Goal: Check status

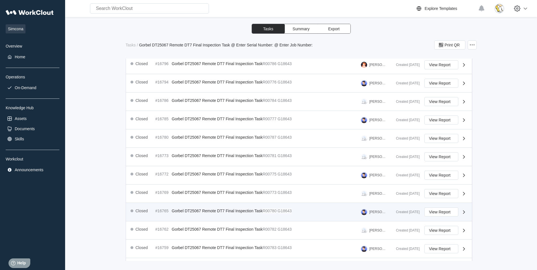
scroll to position [178, 0]
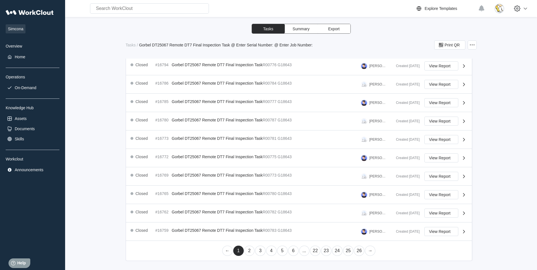
click at [312, 251] on link "22" at bounding box center [315, 251] width 10 height 10
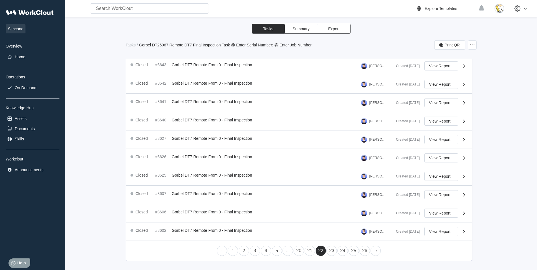
click at [294, 252] on link "20" at bounding box center [299, 251] width 10 height 10
drag, startPoint x: 287, startPoint y: 250, endPoint x: 284, endPoint y: 243, distance: 7.5
click at [287, 250] on link "18" at bounding box center [288, 251] width 10 height 10
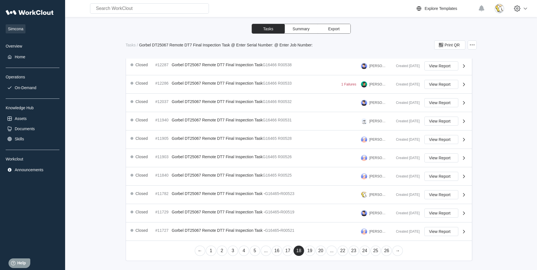
click at [278, 252] on link "16" at bounding box center [277, 251] width 10 height 10
click at [289, 251] on link "15" at bounding box center [288, 251] width 10 height 10
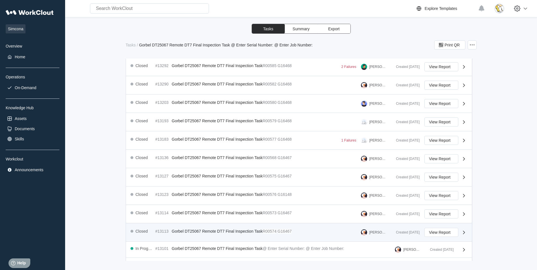
scroll to position [176, 0]
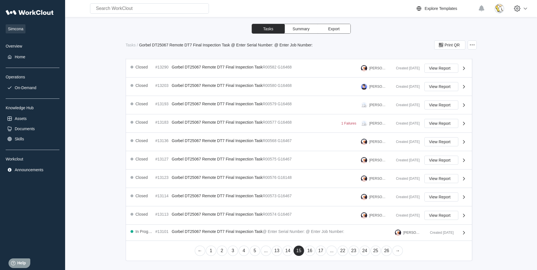
click at [289, 254] on link "14" at bounding box center [288, 251] width 10 height 10
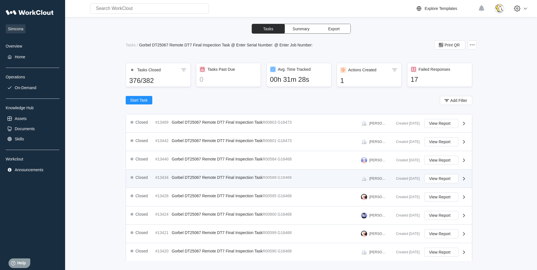
scroll to position [57, 0]
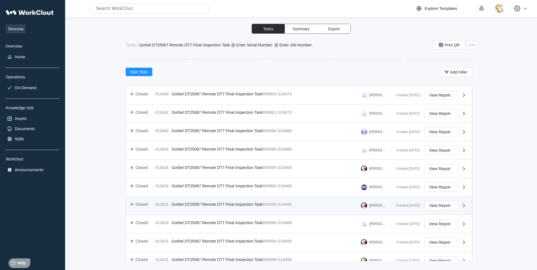
click at [305, 206] on div "Closed #13421 Gorbel DT25067 Remote DT7 Final Inspection Task R00599 G16468 [PE…" at bounding box center [261, 205] width 261 height 9
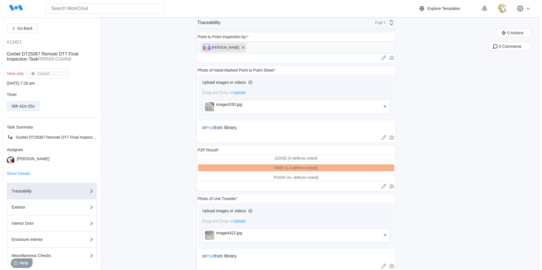
scroll to position [227, 0]
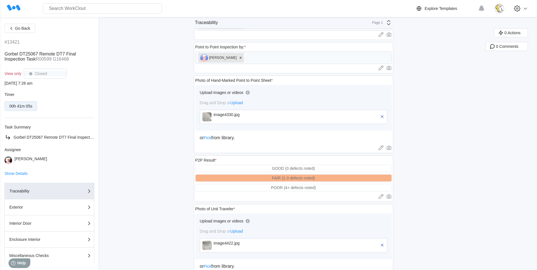
click at [243, 116] on div "image4330.jpg" at bounding box center [246, 114] width 65 height 5
